Goal: Transaction & Acquisition: Book appointment/travel/reservation

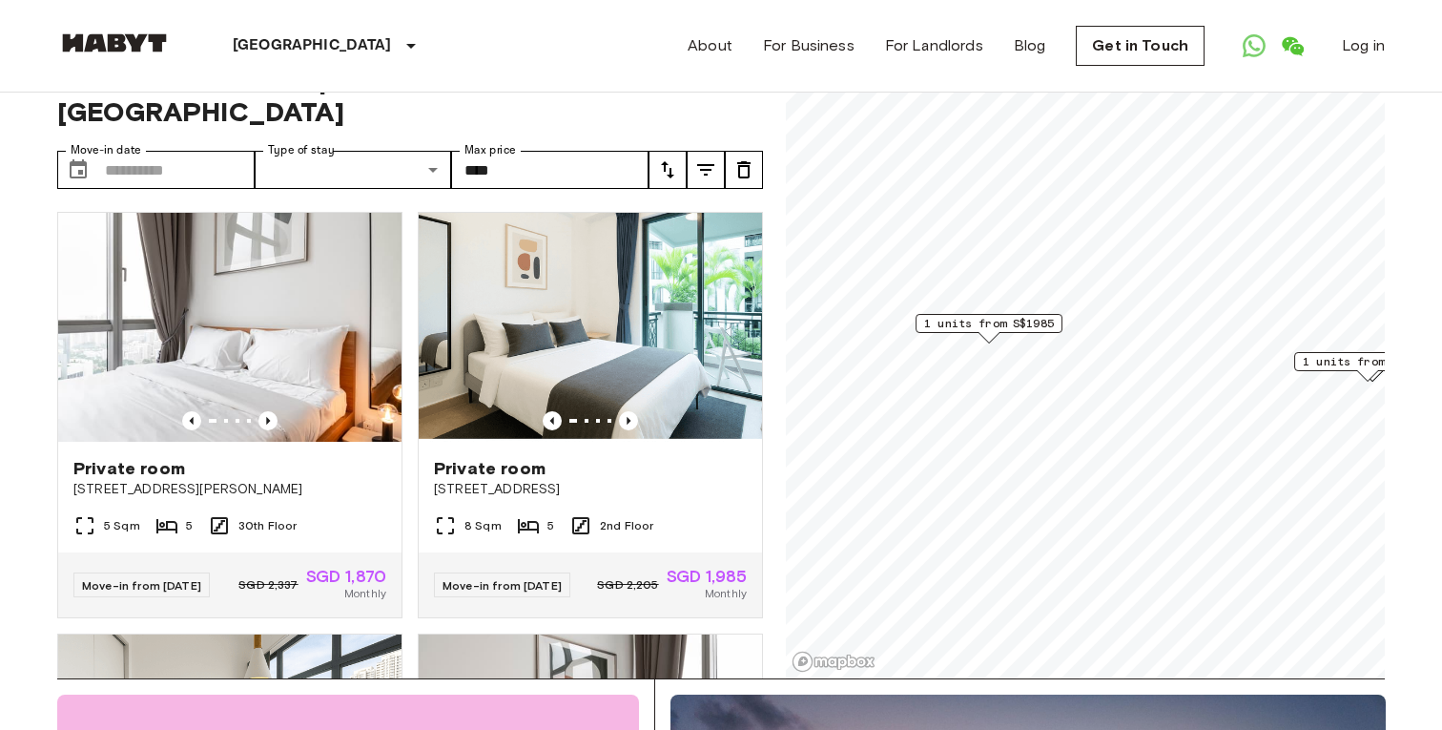
click at [959, 322] on span "1 units from S$1985" at bounding box center [989, 323] width 130 height 17
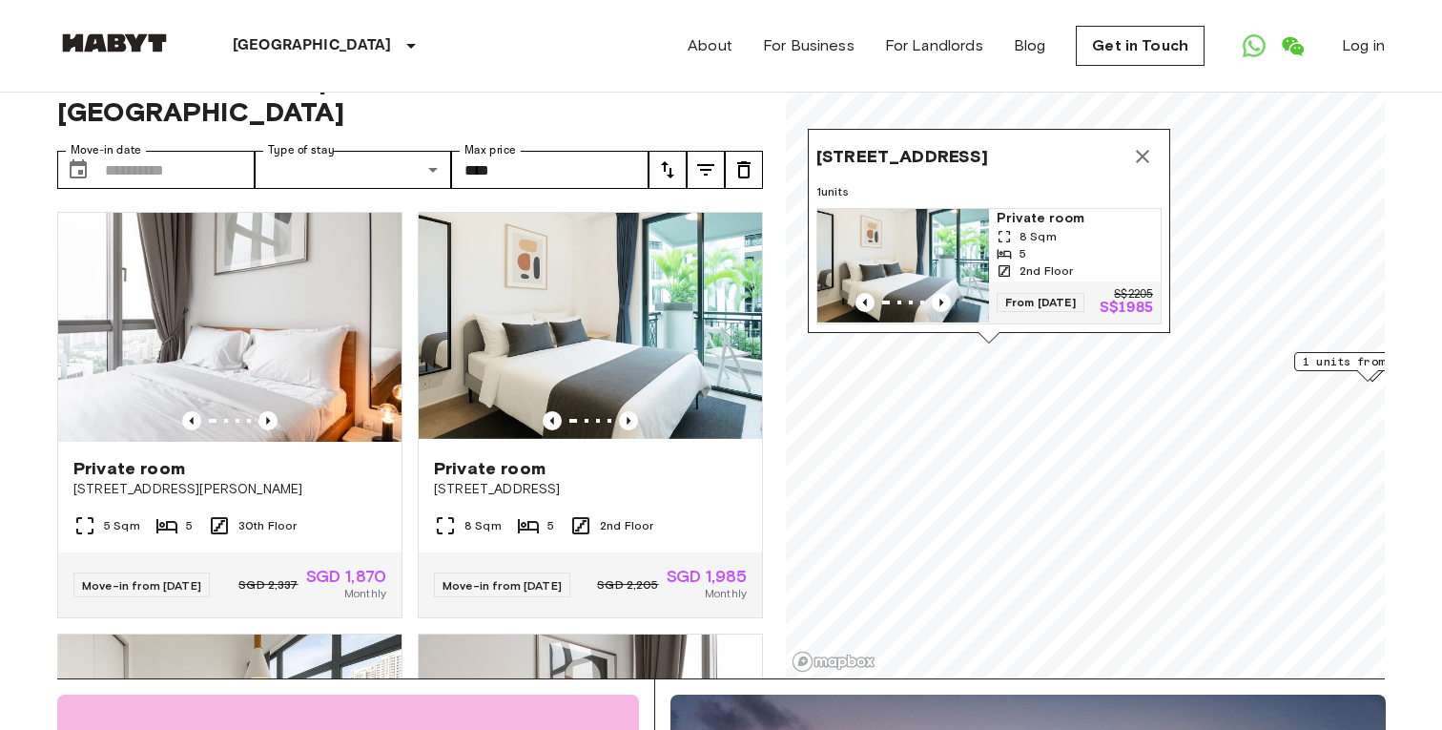
click at [961, 263] on img "Map marker" at bounding box center [904, 266] width 172 height 114
click at [1144, 164] on icon "Map marker" at bounding box center [1142, 156] width 23 height 23
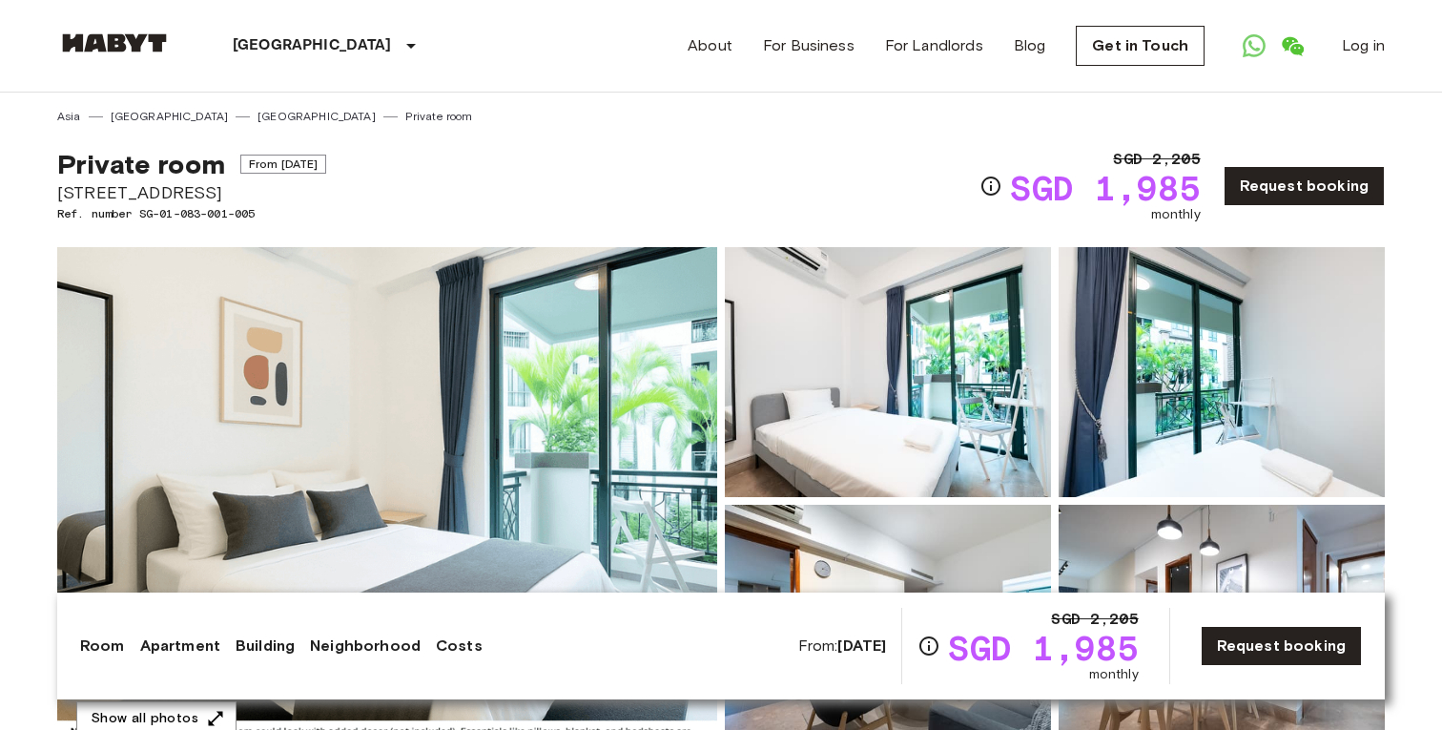
click at [568, 366] on img at bounding box center [387, 501] width 660 height 508
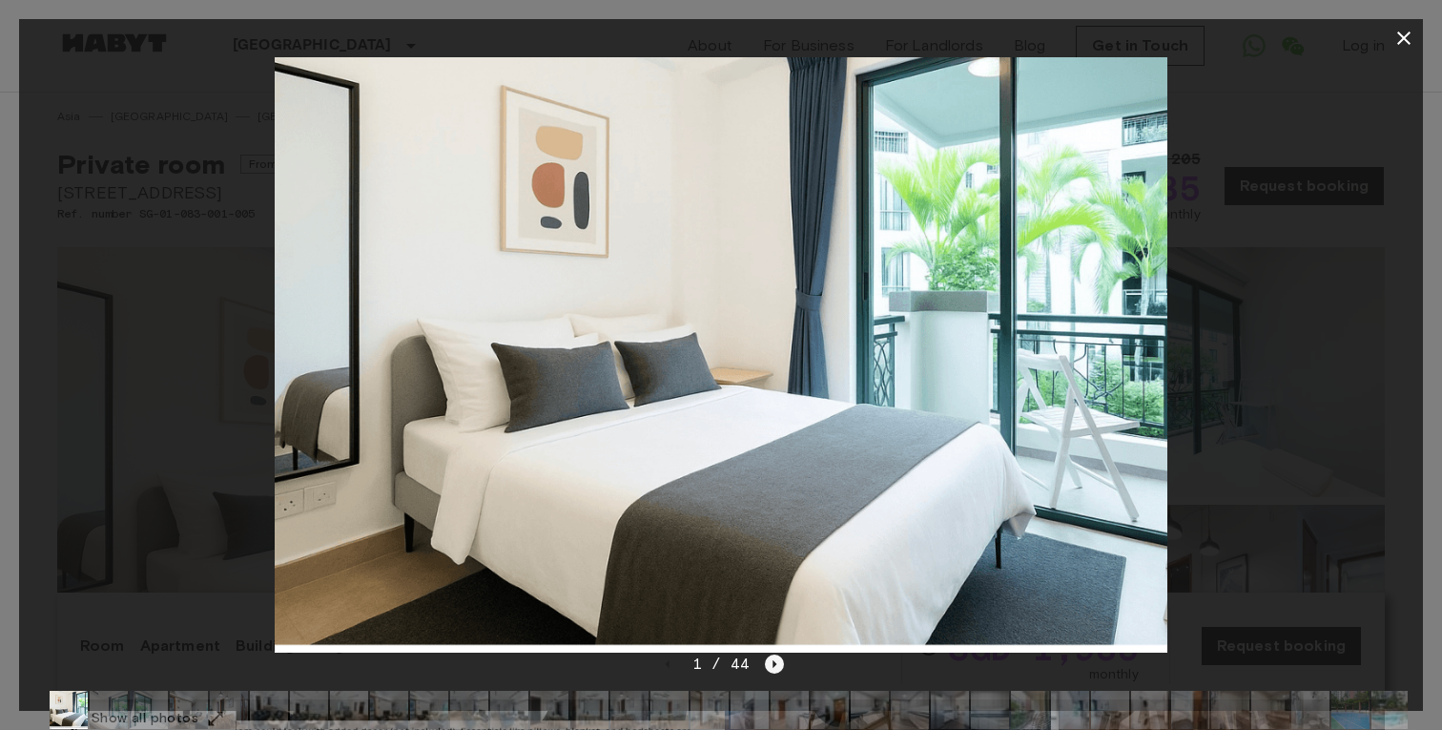
click at [778, 668] on icon "Next image" at bounding box center [774, 663] width 19 height 19
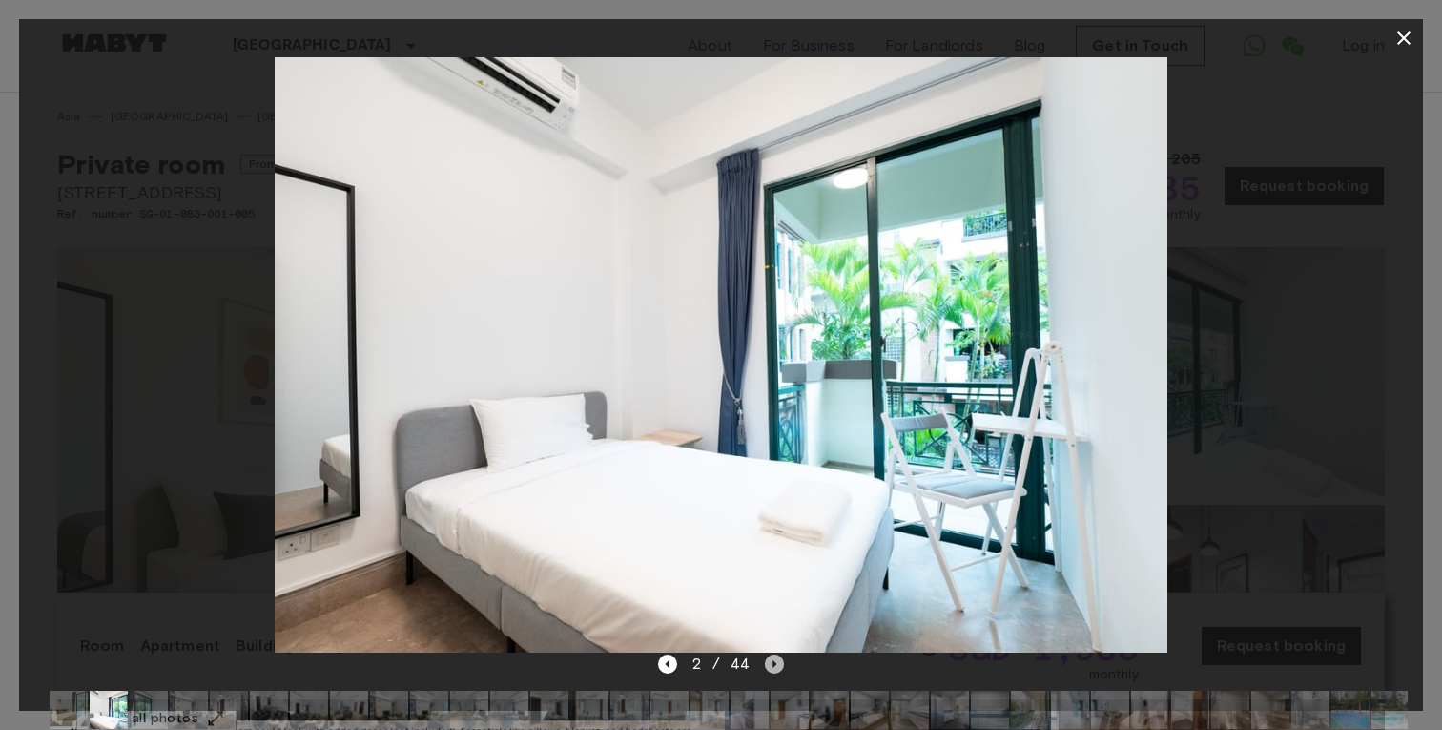
click at [778, 668] on icon "Next image" at bounding box center [774, 663] width 19 height 19
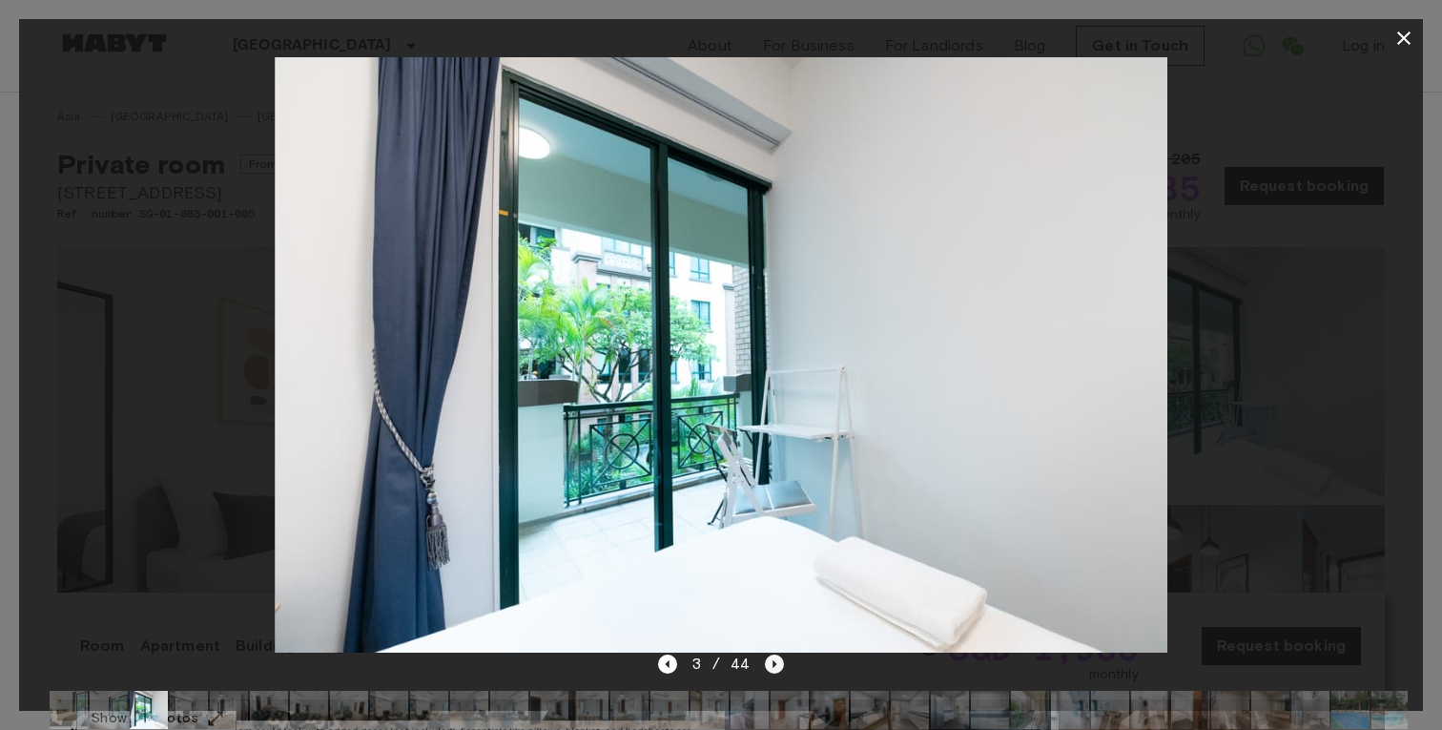
click at [778, 668] on icon "Next image" at bounding box center [774, 663] width 19 height 19
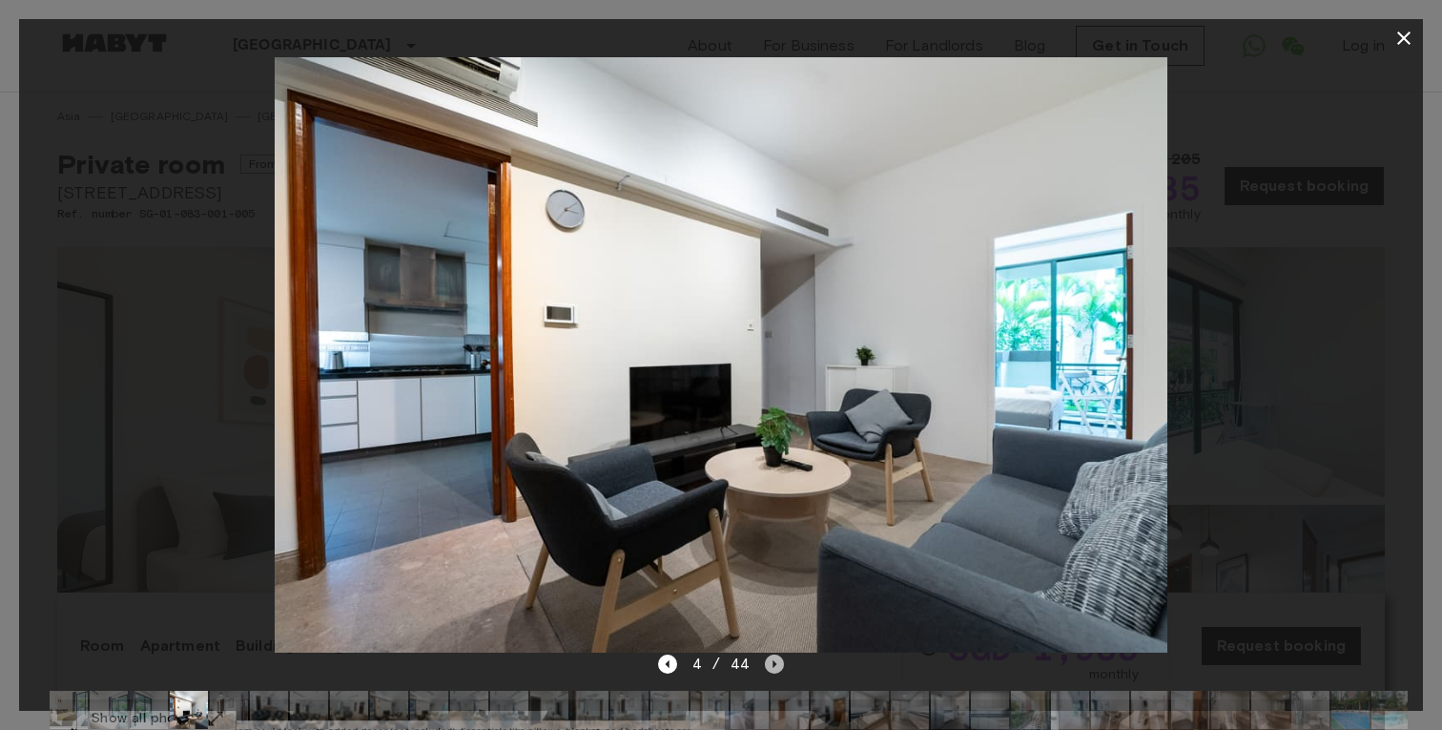
click at [778, 668] on icon "Next image" at bounding box center [774, 663] width 19 height 19
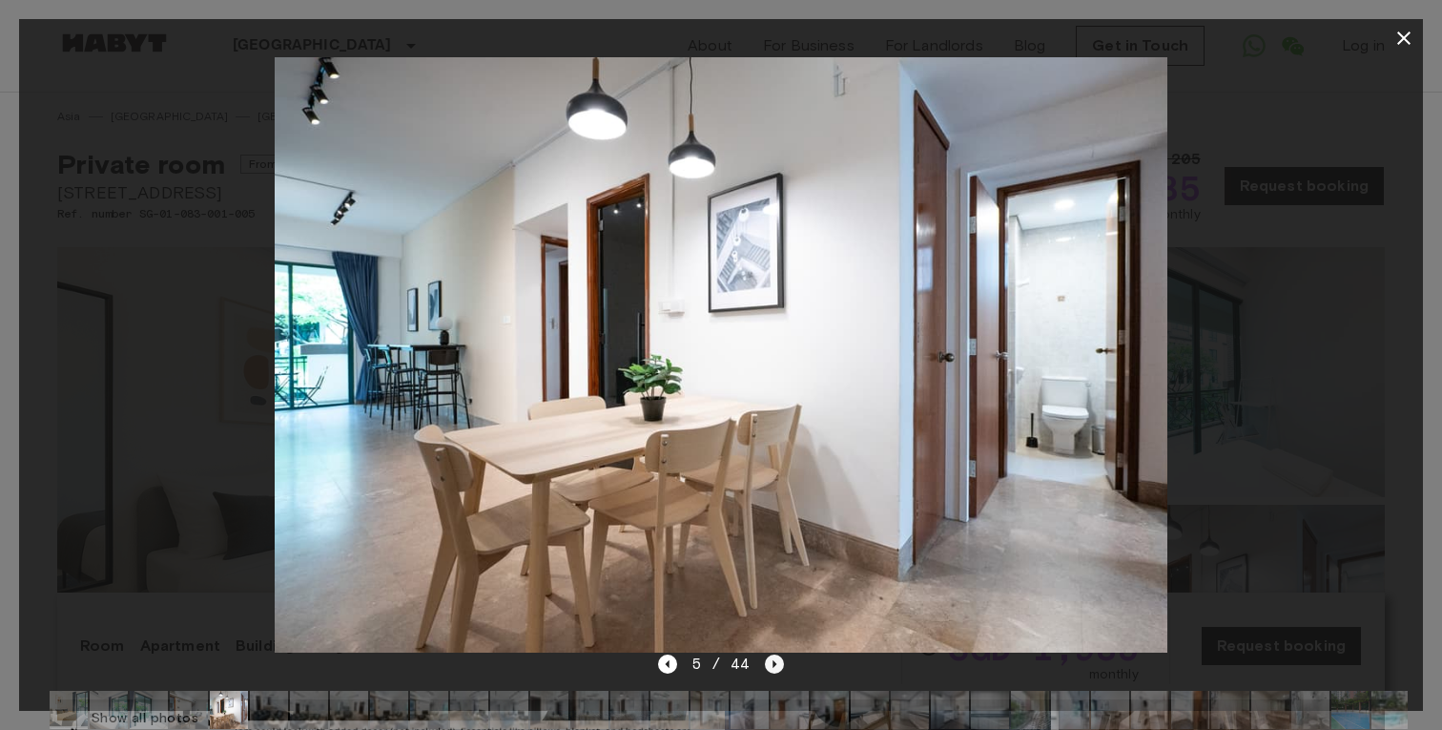
click at [778, 668] on icon "Next image" at bounding box center [774, 663] width 19 height 19
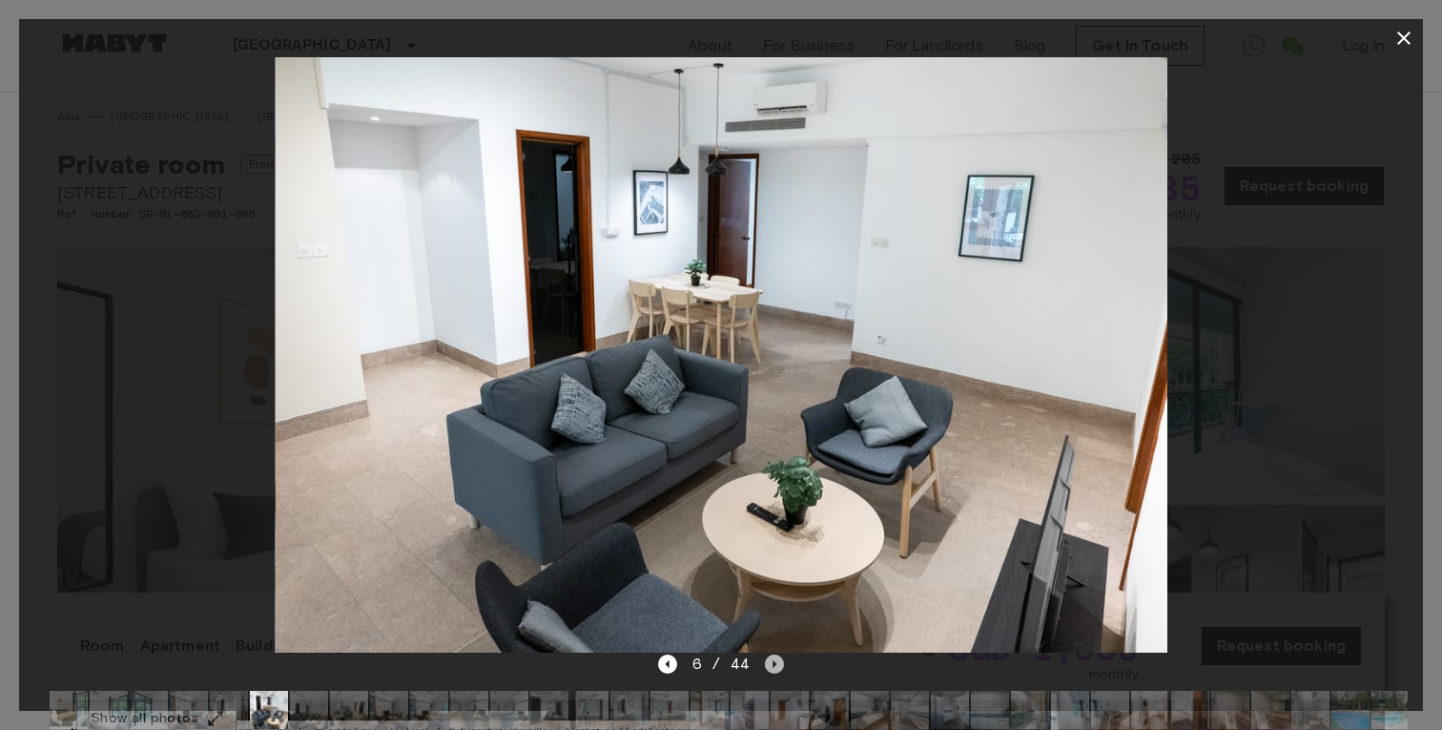
click at [778, 668] on icon "Next image" at bounding box center [774, 663] width 19 height 19
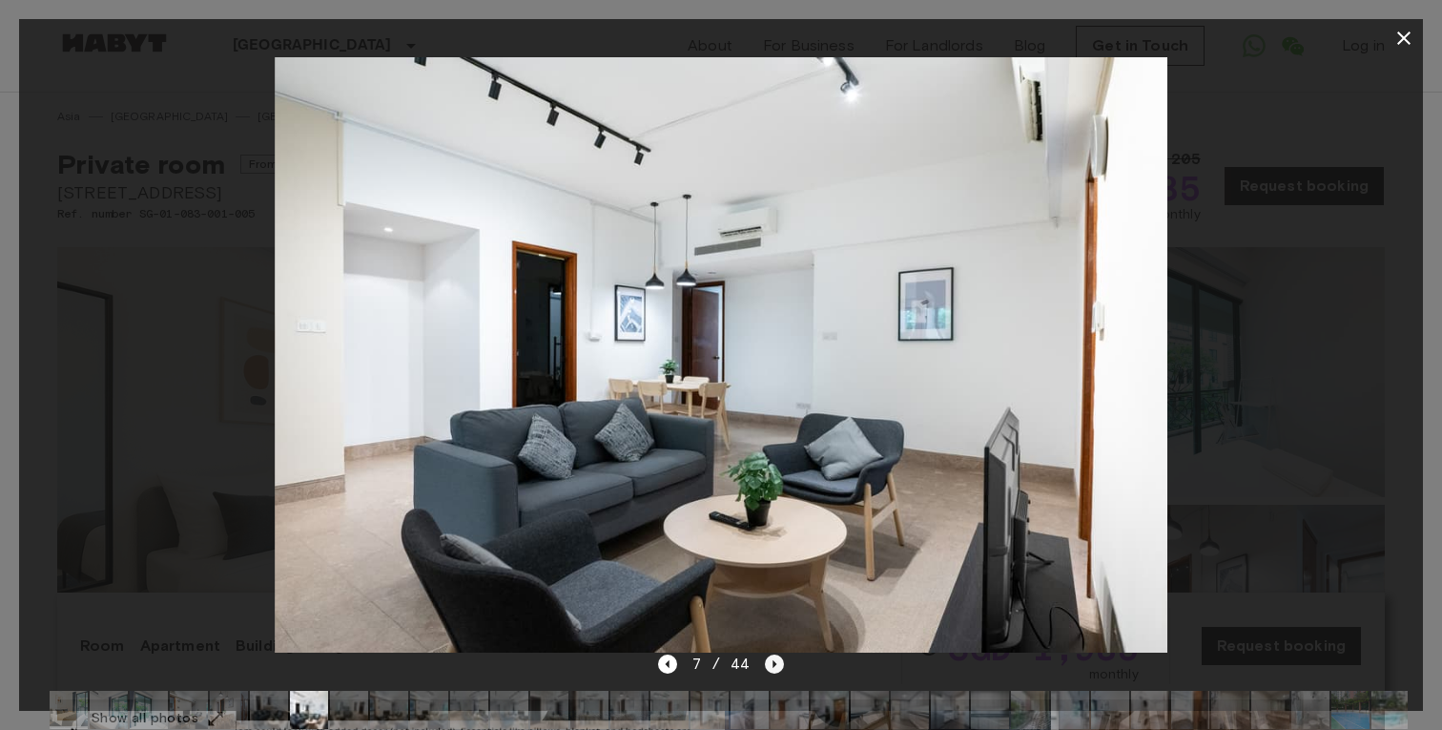
click at [778, 668] on icon "Next image" at bounding box center [774, 663] width 19 height 19
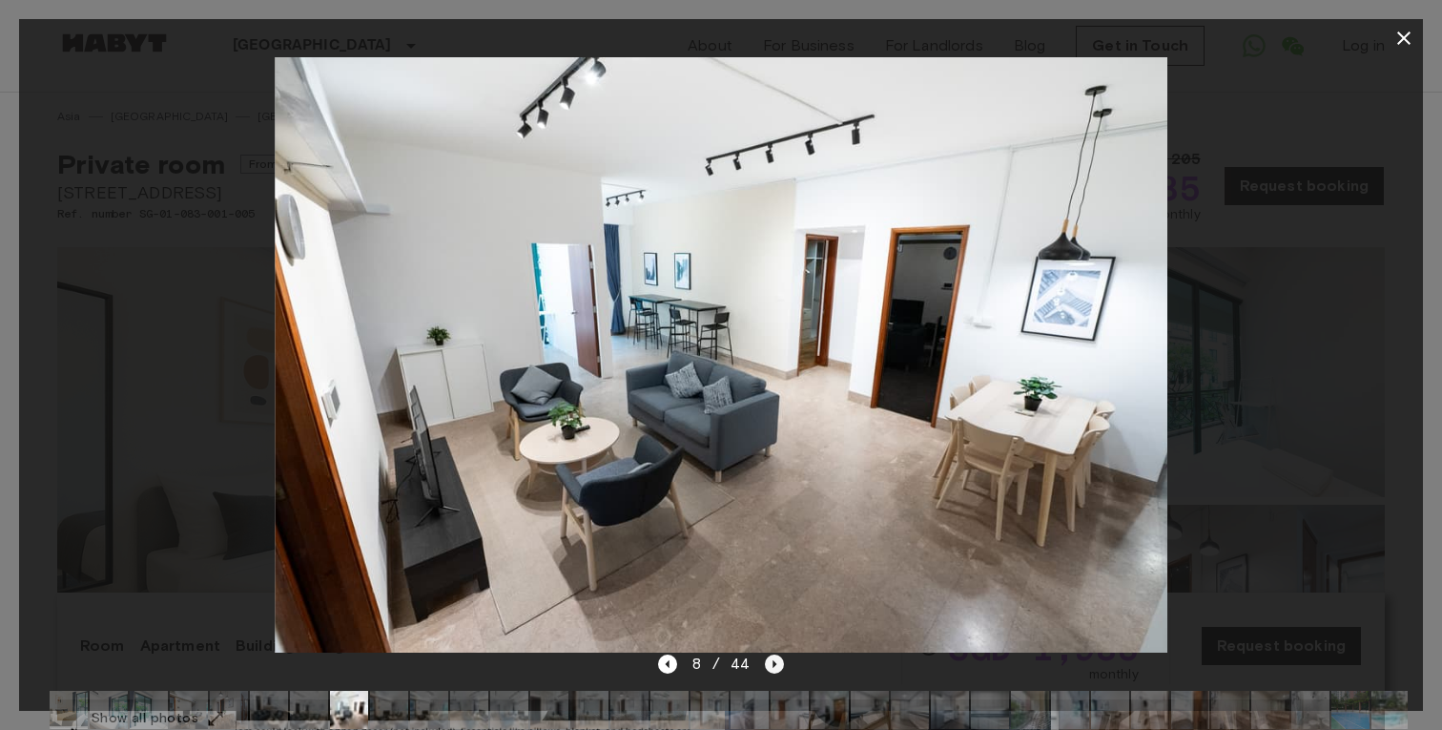
click at [778, 668] on icon "Next image" at bounding box center [774, 663] width 19 height 19
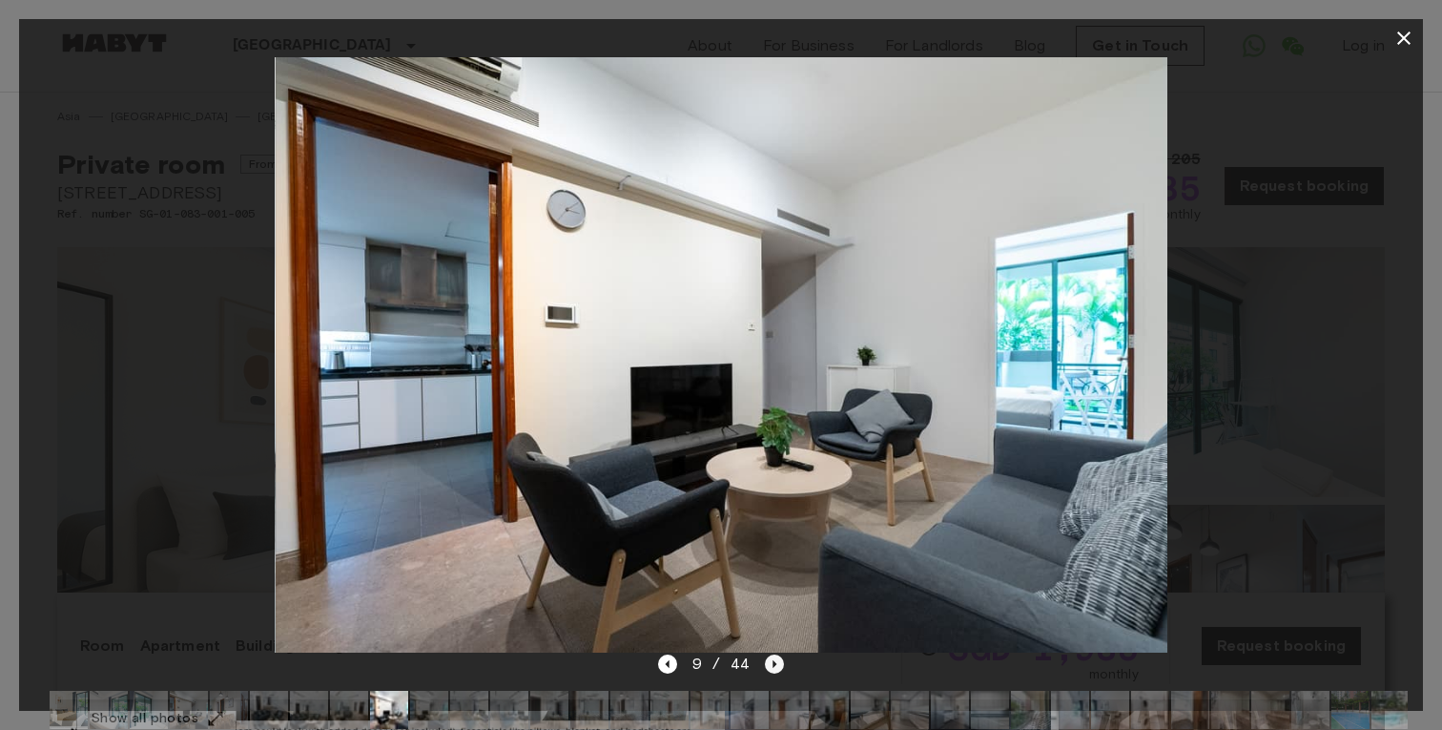
click at [778, 668] on icon "Next image" at bounding box center [774, 663] width 19 height 19
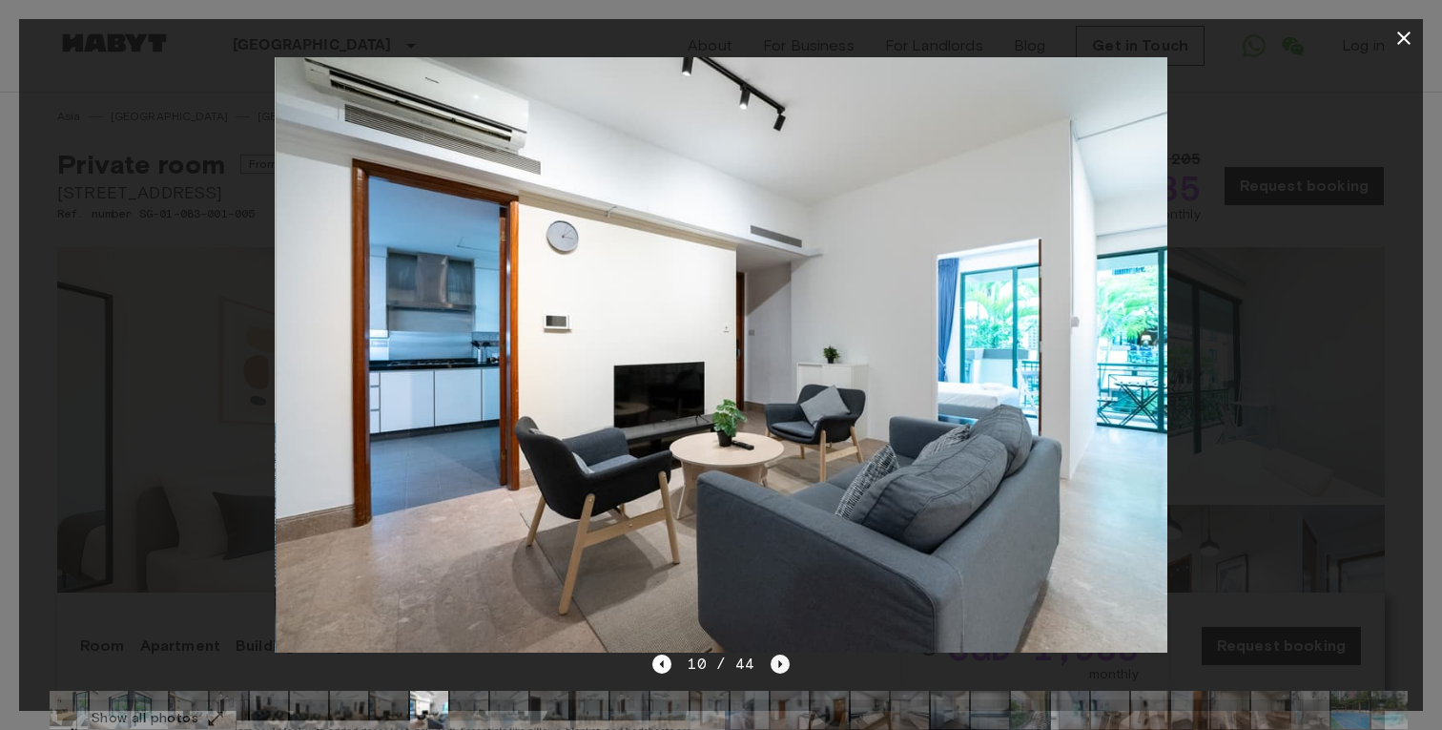
click at [778, 668] on icon "Next image" at bounding box center [780, 663] width 19 height 19
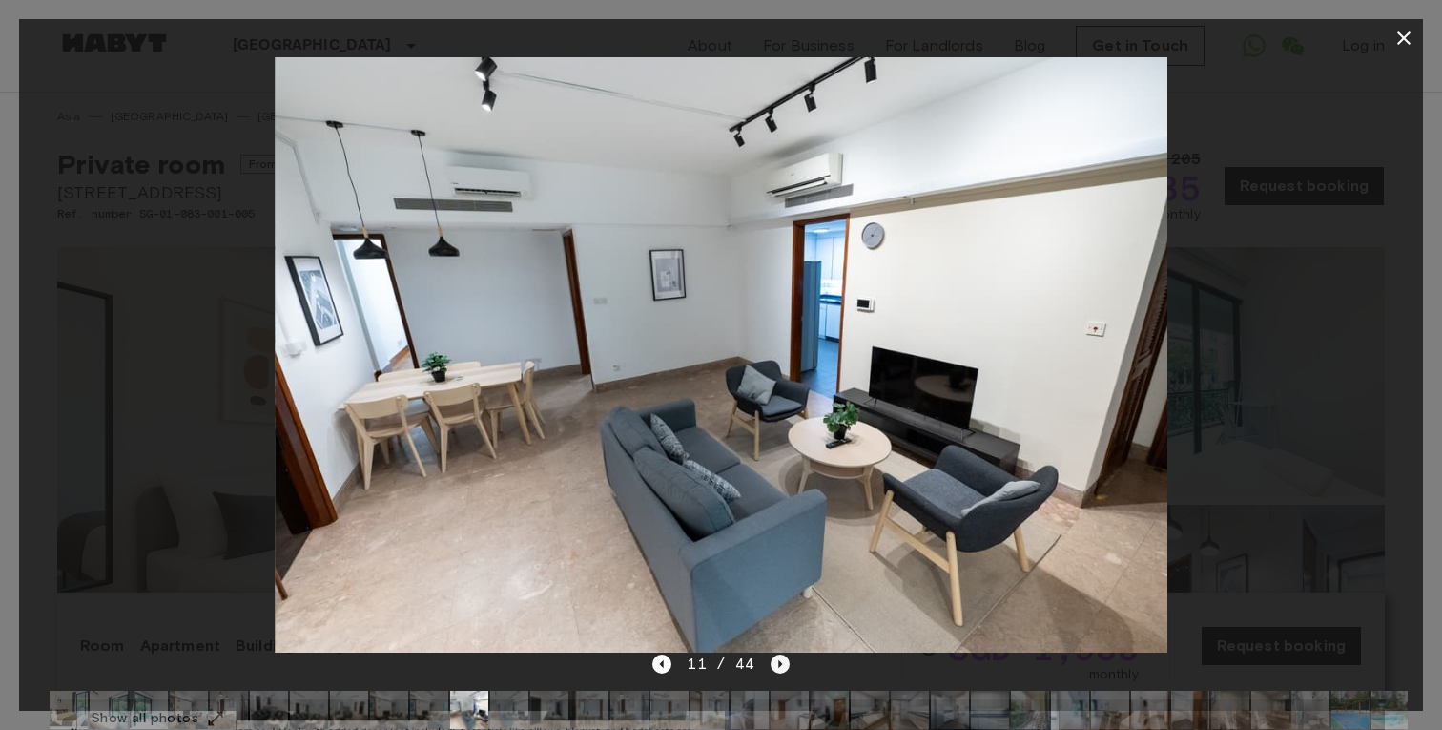
click at [778, 668] on icon "Next image" at bounding box center [780, 663] width 19 height 19
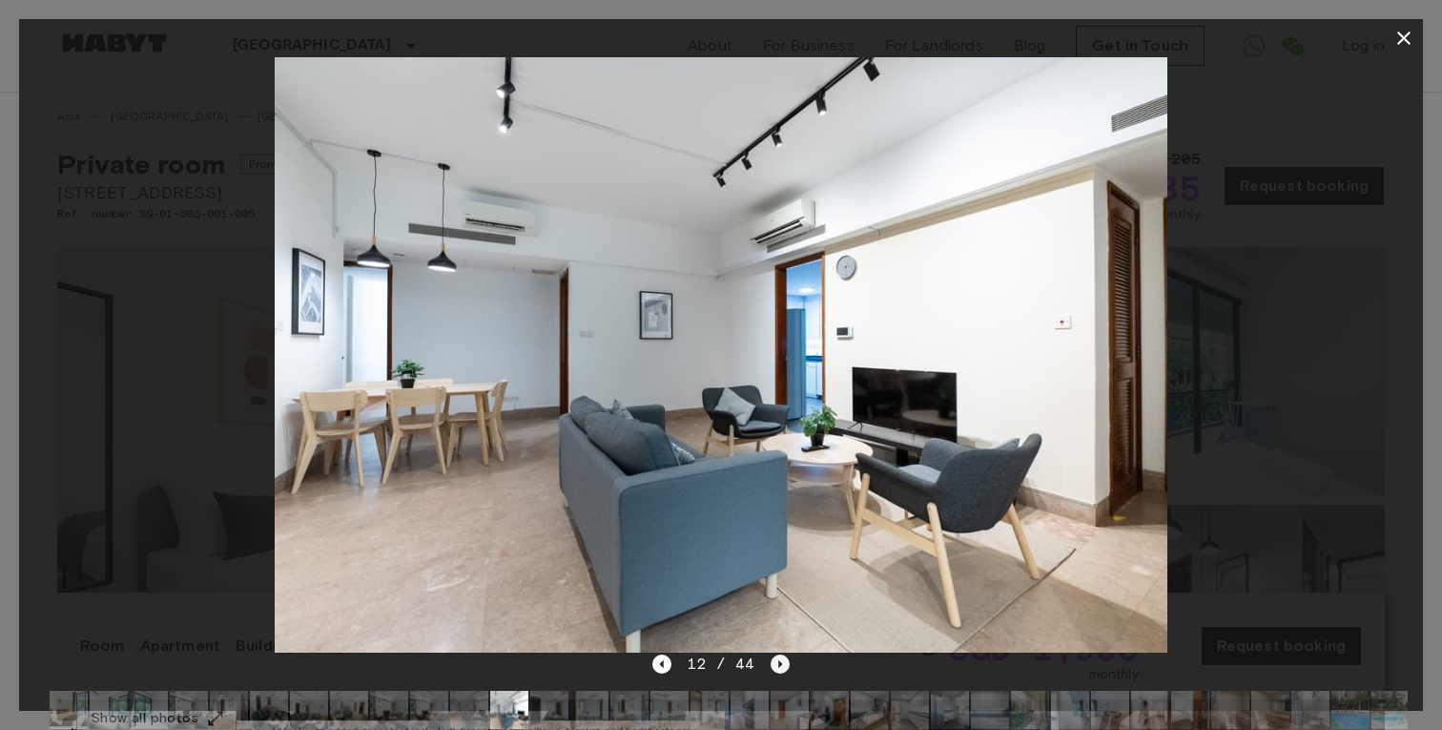
click at [778, 668] on icon "Next image" at bounding box center [780, 663] width 19 height 19
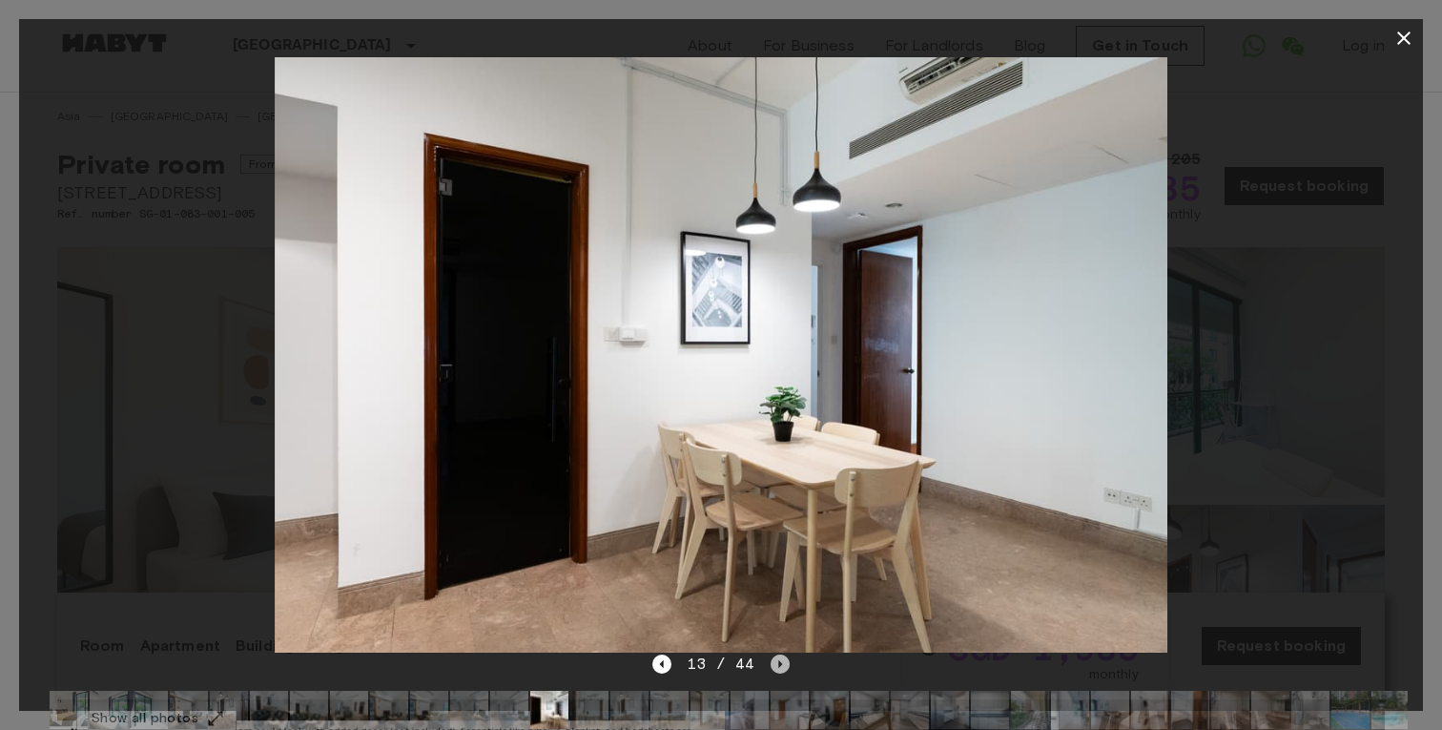
click at [778, 668] on icon "Next image" at bounding box center [780, 663] width 19 height 19
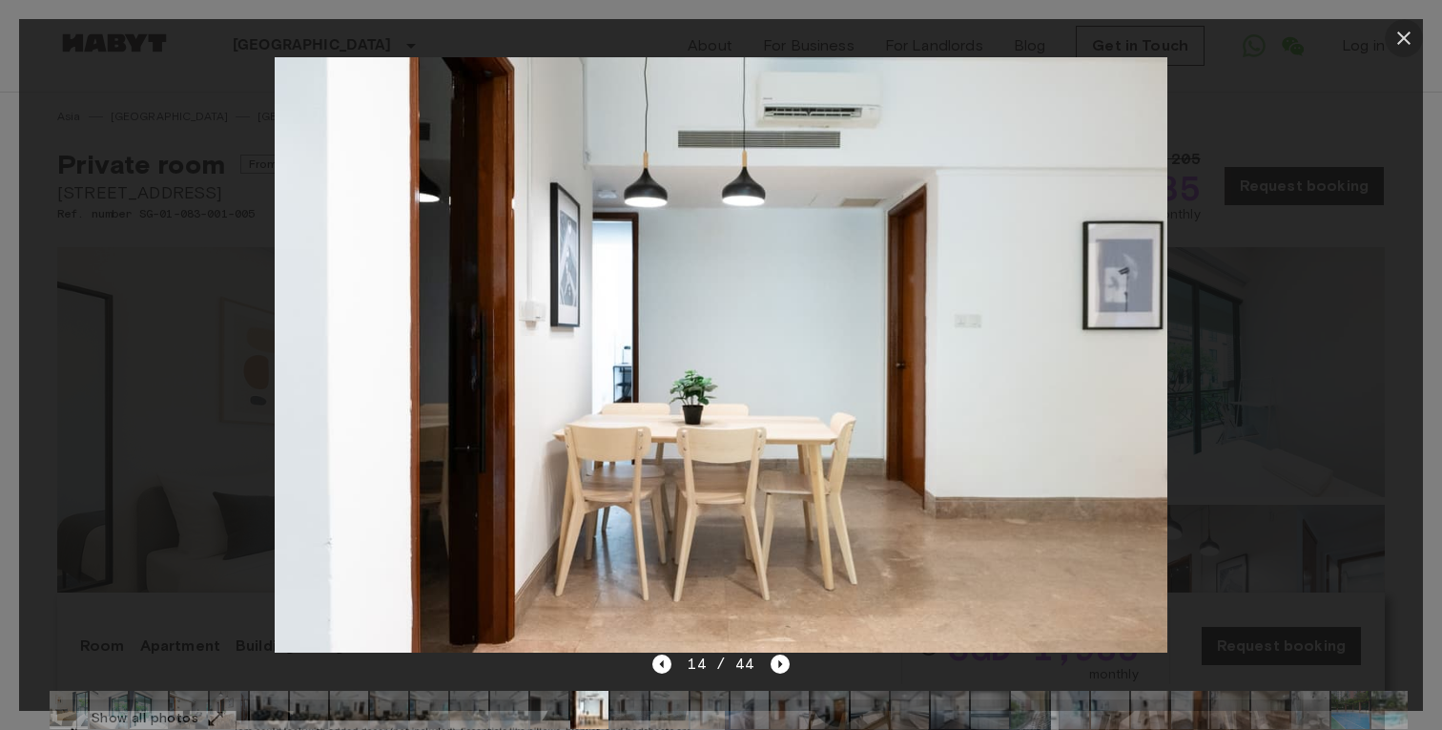
click at [1401, 38] on icon "button" at bounding box center [1404, 38] width 23 height 23
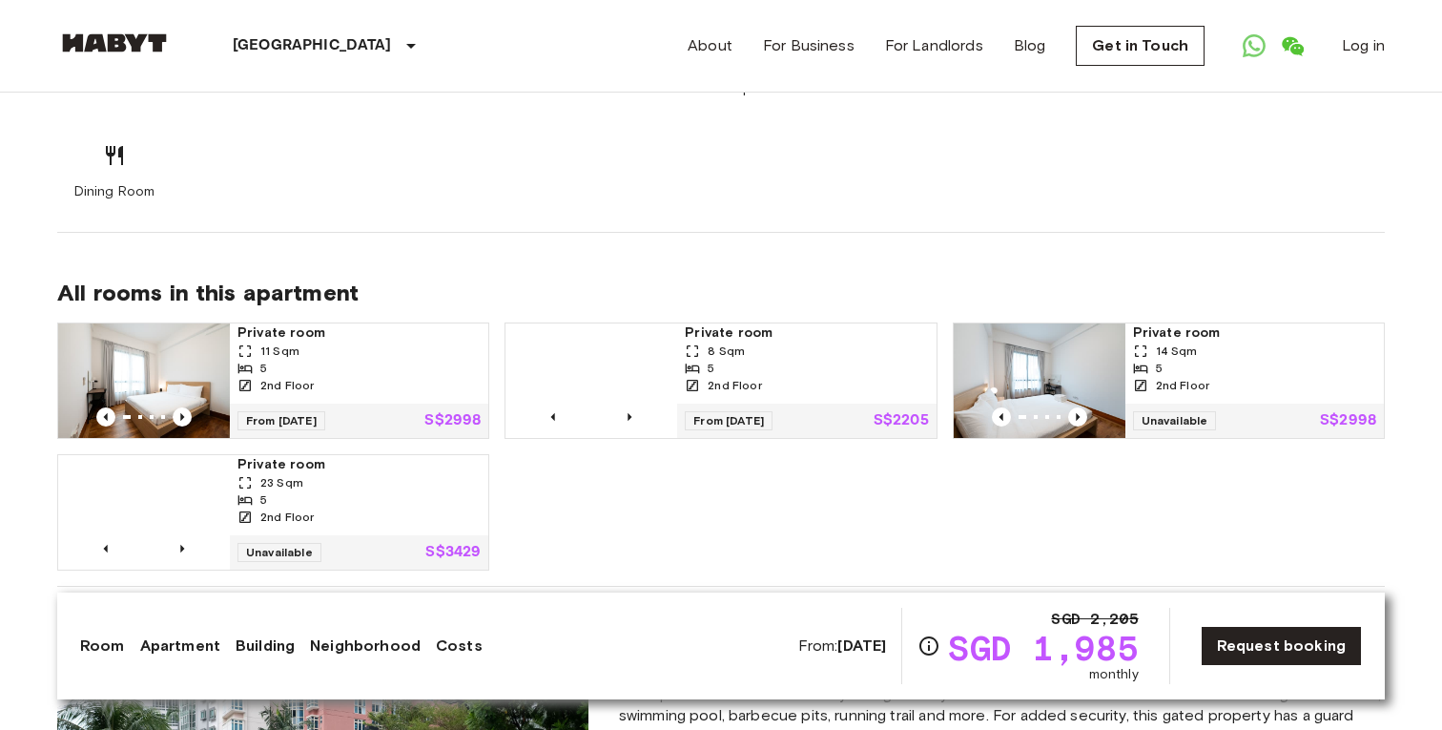
scroll to position [1239, 0]
